Goal: Navigation & Orientation: Find specific page/section

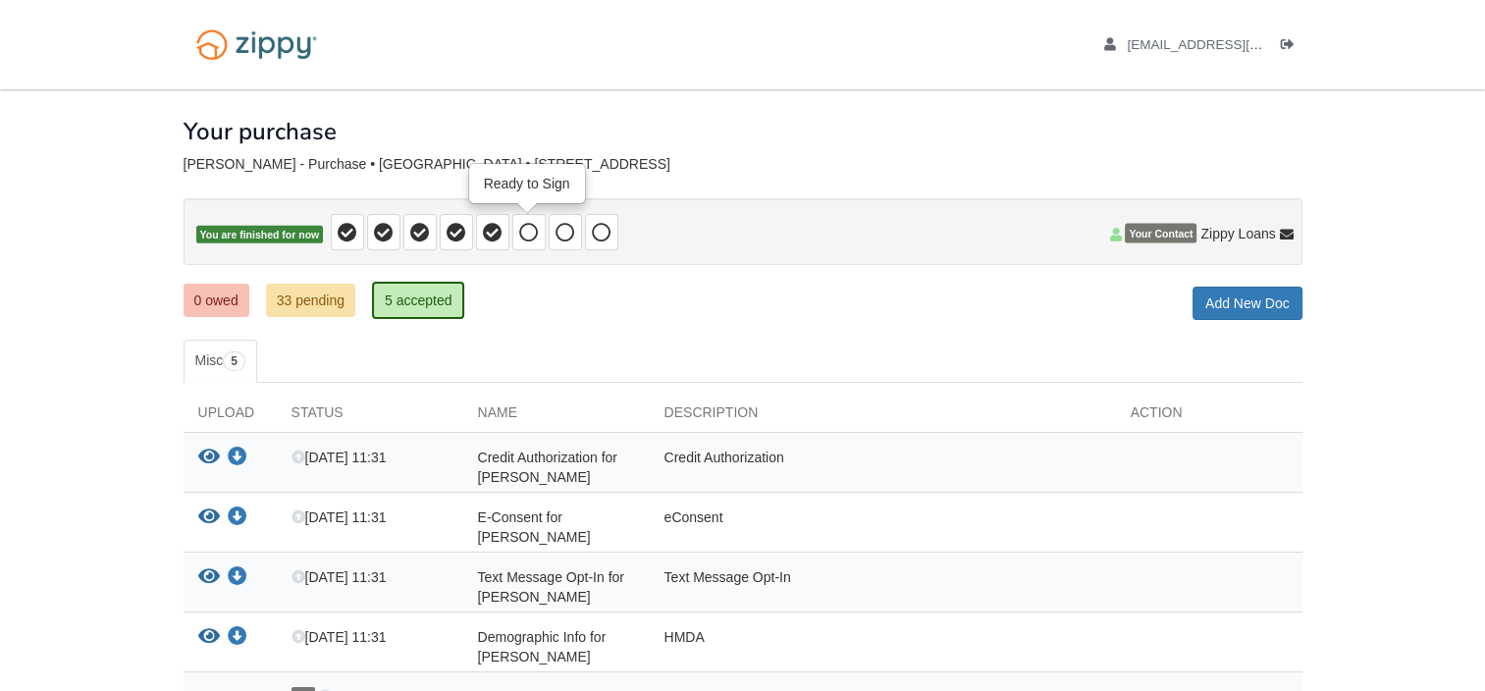
click at [514, 232] on span at bounding box center [528, 232] width 33 height 36
